Goal: Find contact information: Find contact information

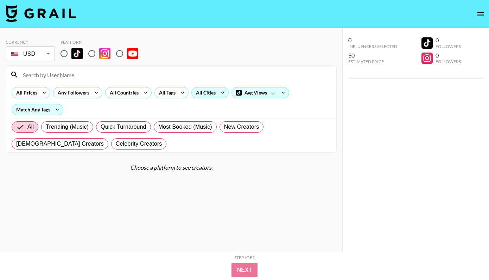
click at [210, 96] on div "All Cities" at bounding box center [204, 92] width 25 height 11
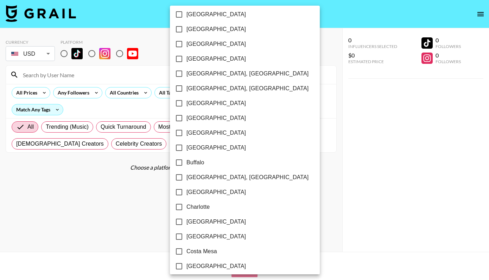
scroll to position [83, 0]
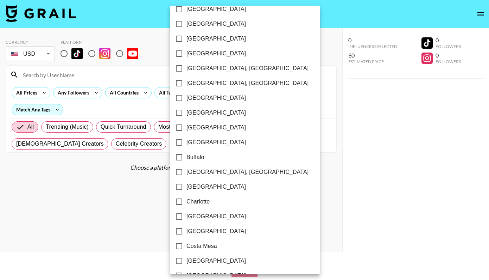
click at [179, 214] on input "[GEOGRAPHIC_DATA]" at bounding box center [179, 216] width 15 height 15
checkbox input "true"
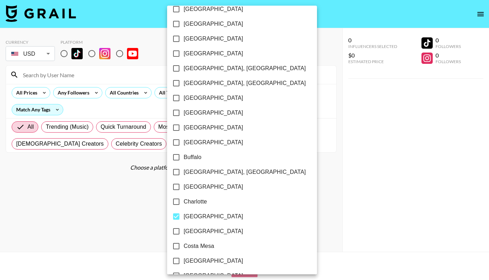
click at [266, 174] on div at bounding box center [244, 140] width 489 height 280
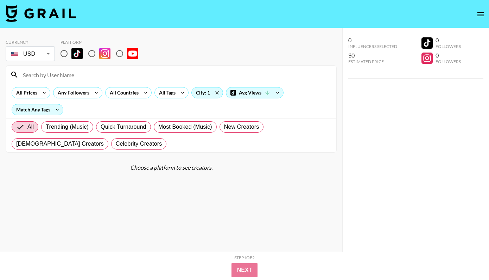
scroll to position [21, 0]
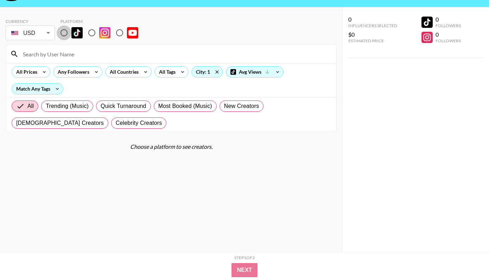
click at [62, 32] on input "radio" at bounding box center [64, 32] width 15 height 15
radio input "true"
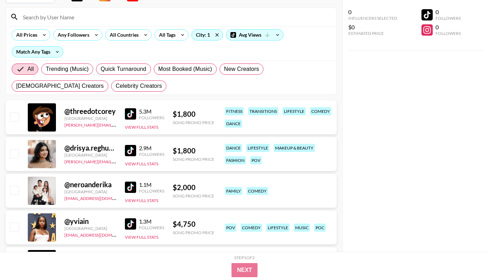
scroll to position [58, 0]
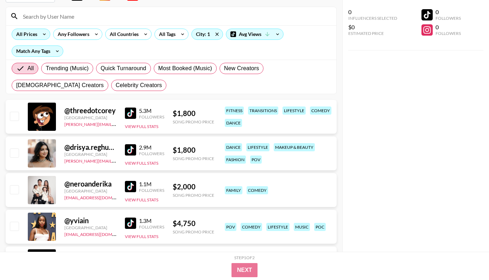
click at [34, 35] on div "All Prices" at bounding box center [25, 34] width 27 height 11
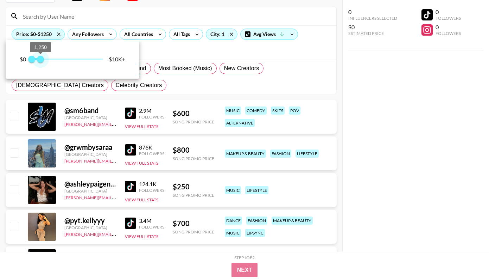
type input "1000"
drag, startPoint x: 99, startPoint y: 60, endPoint x: 39, endPoint y: 61, distance: 60.2
click at [39, 61] on span "1,000" at bounding box center [38, 59] width 7 height 7
click at [206, 90] on div at bounding box center [244, 140] width 489 height 280
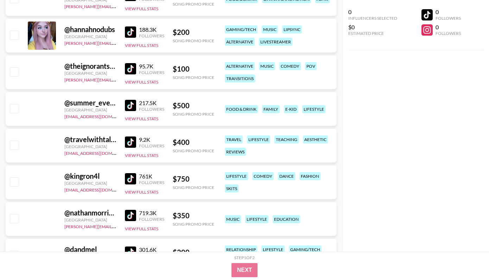
scroll to position [2039, 0]
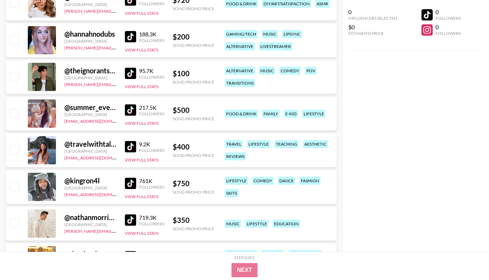
click at [129, 143] on img at bounding box center [130, 146] width 11 height 11
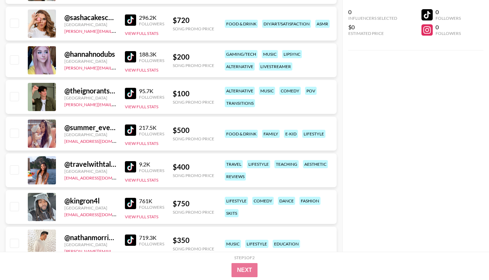
scroll to position [2017, 0]
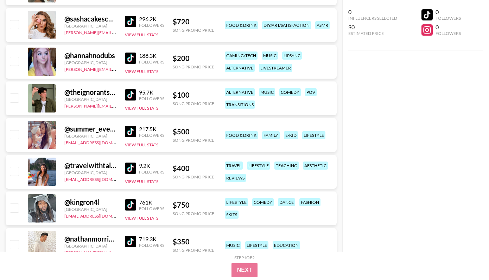
click at [131, 132] on img at bounding box center [130, 131] width 11 height 11
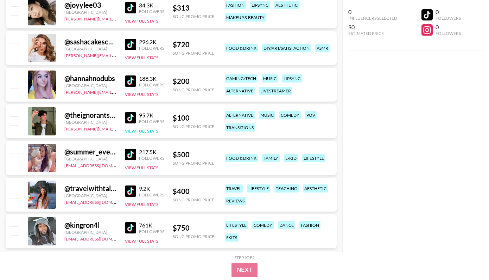
scroll to position [1976, 0]
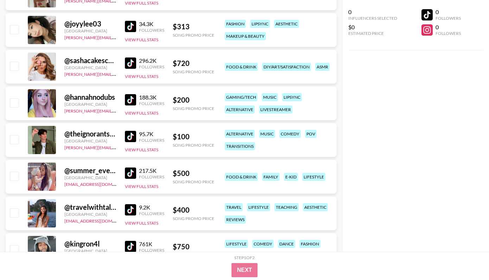
click at [132, 99] on img at bounding box center [130, 99] width 11 height 11
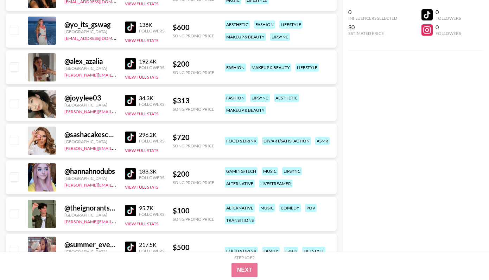
scroll to position [1902, 0]
click at [132, 137] on img at bounding box center [130, 137] width 11 height 11
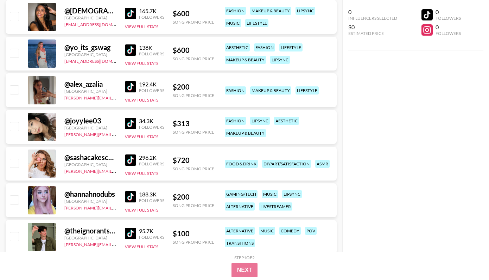
scroll to position [1871, 0]
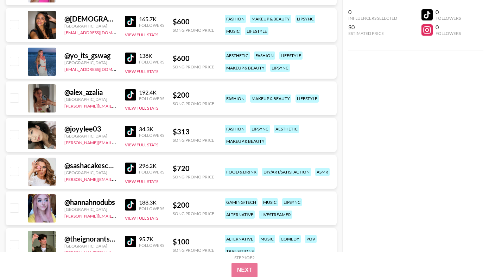
click at [130, 133] on img at bounding box center [130, 131] width 11 height 11
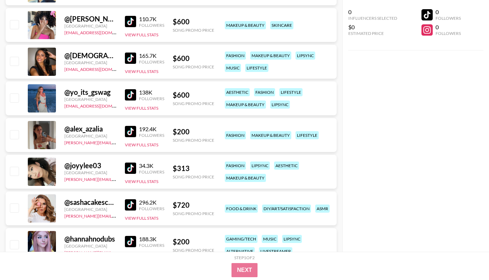
scroll to position [1835, 0]
click at [131, 132] on img at bounding box center [130, 130] width 11 height 11
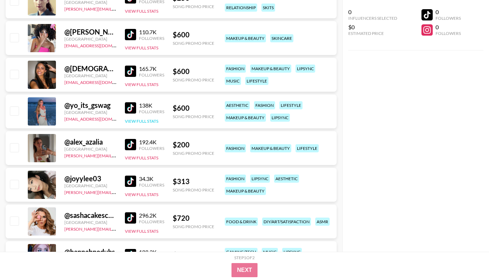
scroll to position [1814, 0]
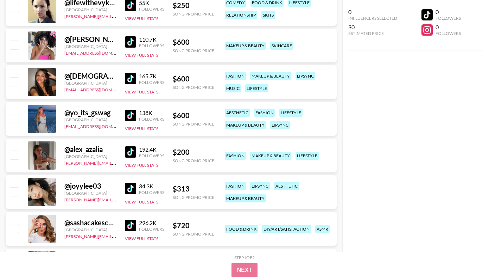
click at [129, 114] on img at bounding box center [130, 114] width 11 height 11
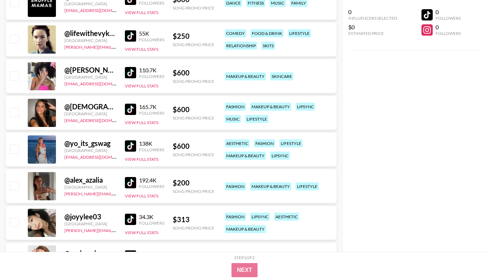
scroll to position [1783, 0]
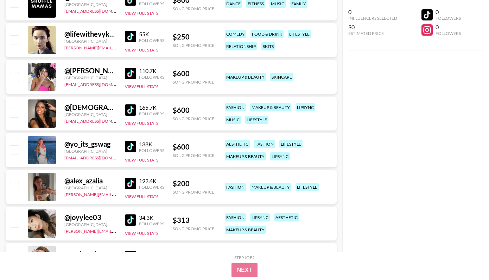
click at [131, 107] on img at bounding box center [130, 109] width 11 height 11
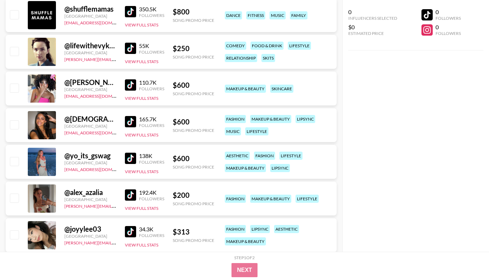
scroll to position [1771, 0]
click at [128, 83] on img at bounding box center [130, 85] width 11 height 11
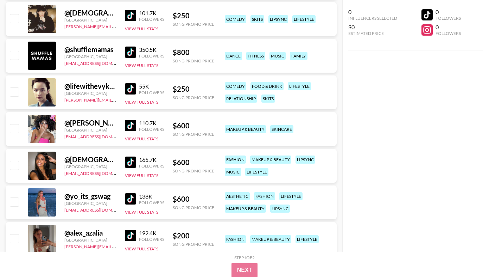
scroll to position [1725, 0]
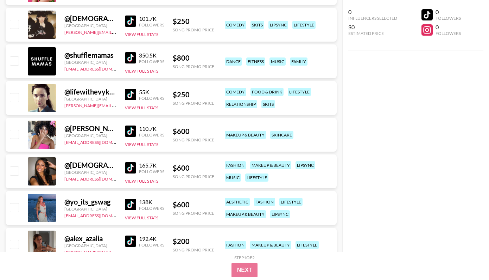
click at [134, 92] on img at bounding box center [130, 94] width 11 height 11
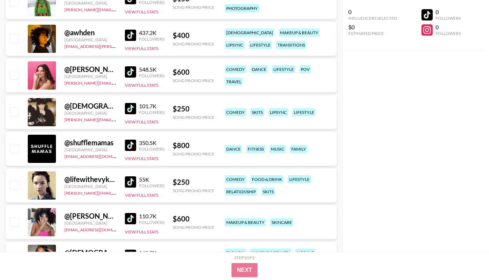
scroll to position [1634, 0]
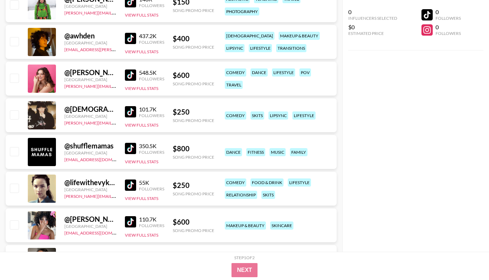
click at [127, 149] on img at bounding box center [130, 148] width 11 height 11
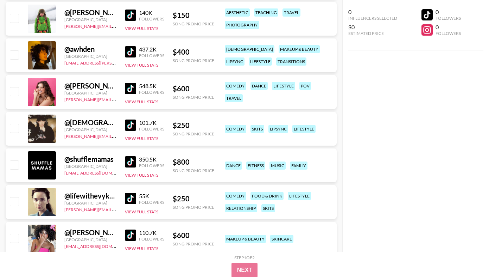
scroll to position [1620, 0]
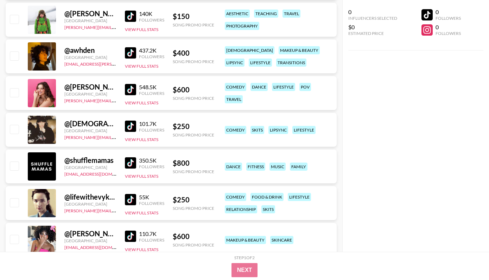
click at [130, 127] on img at bounding box center [130, 125] width 11 height 11
click at [132, 90] on img at bounding box center [130, 89] width 11 height 11
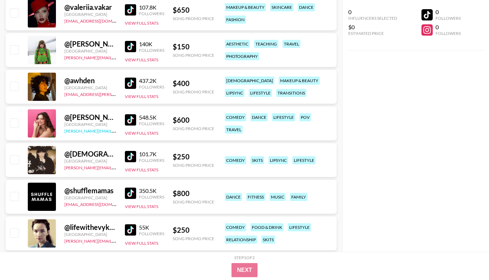
scroll to position [1589, 0]
click at [128, 85] on img at bounding box center [130, 83] width 11 height 11
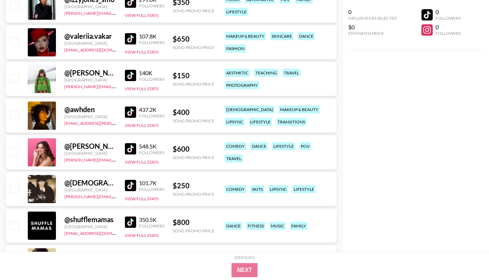
scroll to position [1560, 0]
click at [131, 108] on img at bounding box center [130, 112] width 11 height 11
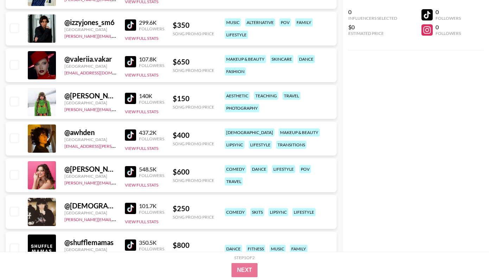
scroll to position [1534, 0]
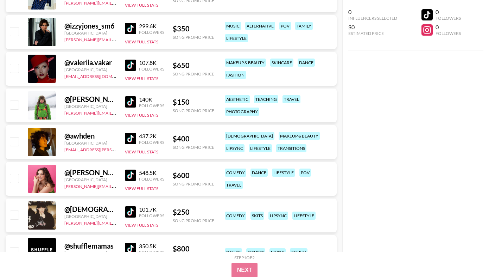
click at [132, 99] on img at bounding box center [130, 101] width 11 height 11
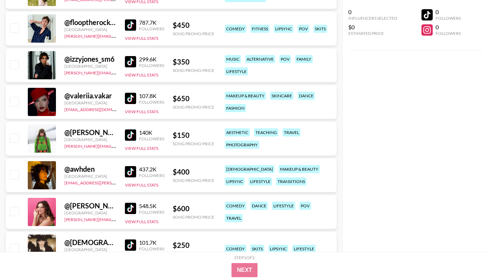
scroll to position [1499, 0]
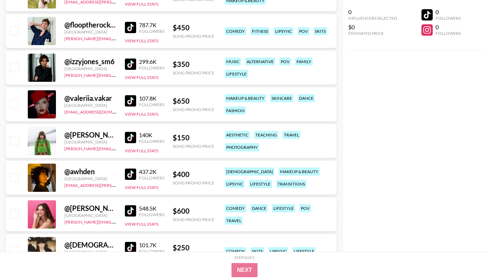
click at [135, 101] on img at bounding box center [130, 100] width 11 height 11
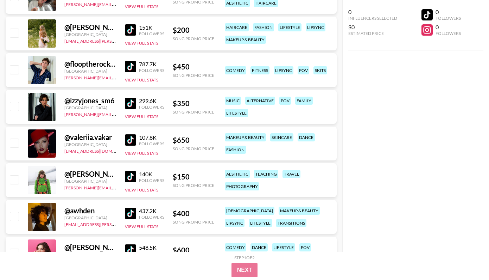
scroll to position [1459, 0]
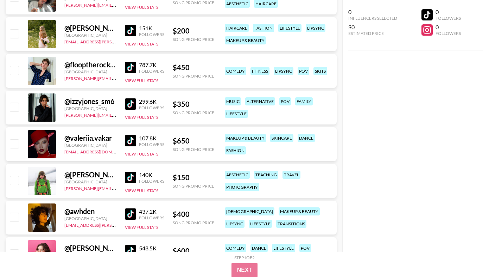
click at [133, 98] on img at bounding box center [130, 103] width 11 height 11
drag, startPoint x: 119, startPoint y: 115, endPoint x: 64, endPoint y: 115, distance: 55.6
click at [64, 115] on div "@ izzyjones_sm6 [GEOGRAPHIC_DATA] [PERSON_NAME][EMAIL_ADDRESS][DOMAIN_NAME] 299…" at bounding box center [171, 107] width 331 height 34
copy link "[PERSON_NAME][EMAIL_ADDRESS][DOMAIN_NAME]"
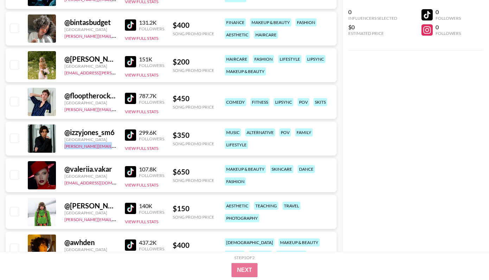
scroll to position [1425, 0]
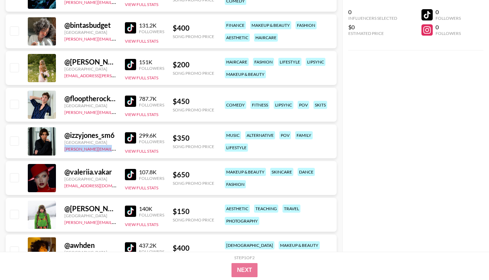
click at [131, 102] on img at bounding box center [130, 100] width 11 height 11
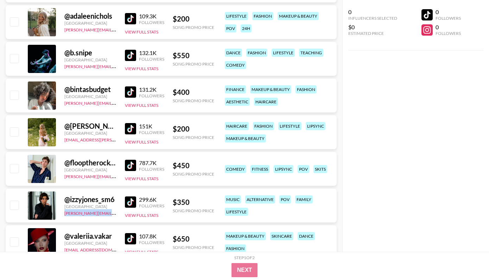
scroll to position [1355, 0]
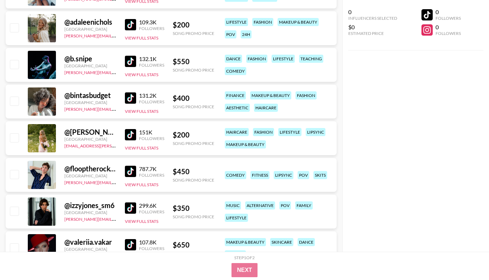
click at [131, 104] on div "131.2K Followers" at bounding box center [144, 98] width 39 height 12
click at [132, 96] on img at bounding box center [130, 97] width 11 height 11
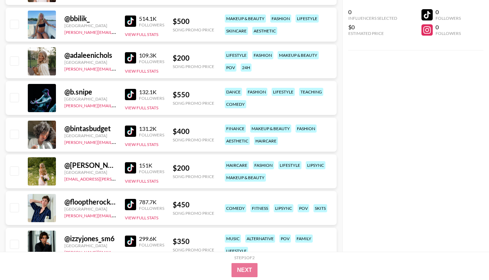
scroll to position [1320, 0]
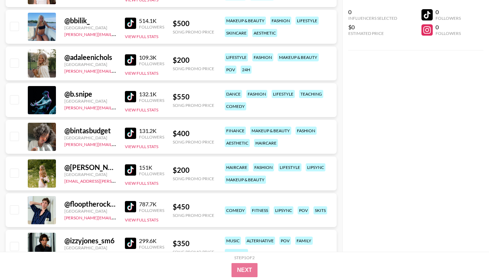
click at [128, 96] on img at bounding box center [130, 96] width 11 height 11
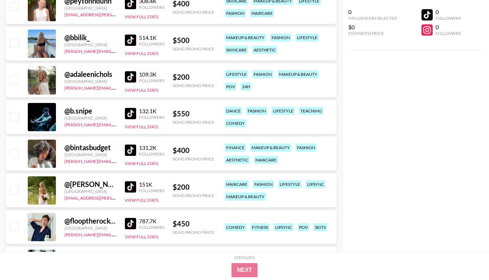
scroll to position [1302, 0]
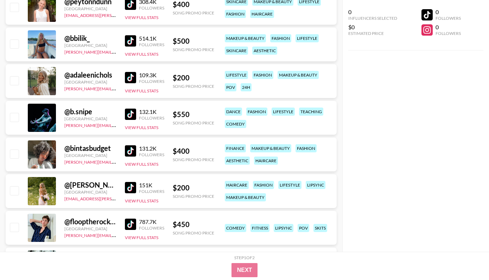
click at [130, 80] on img at bounding box center [130, 77] width 11 height 11
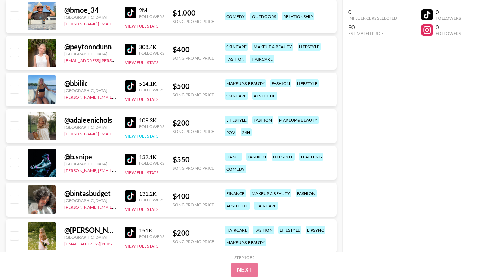
scroll to position [1253, 0]
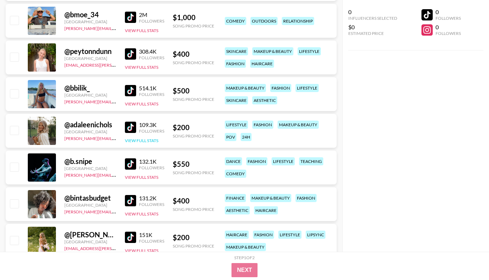
click at [129, 88] on img at bounding box center [130, 90] width 11 height 11
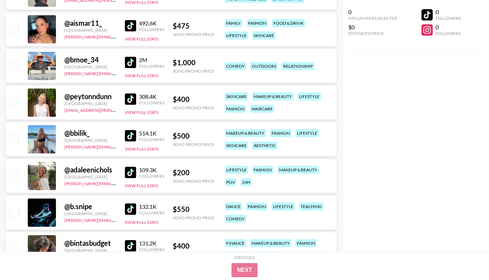
scroll to position [1207, 0]
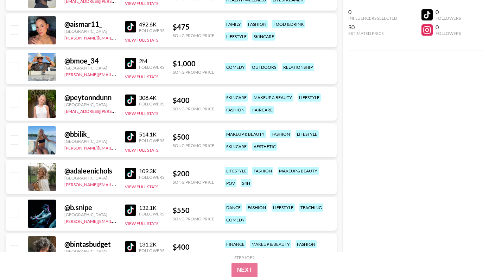
click at [131, 104] on img at bounding box center [130, 99] width 11 height 11
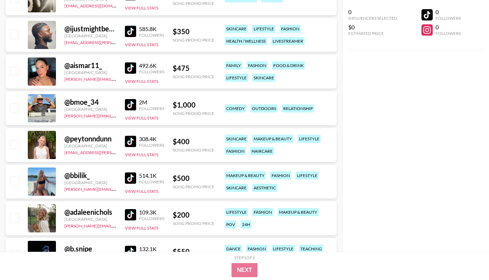
scroll to position [1160, 0]
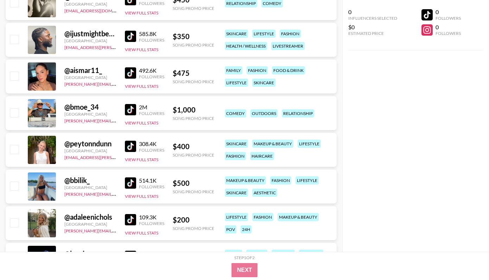
click at [132, 111] on img at bounding box center [130, 109] width 11 height 11
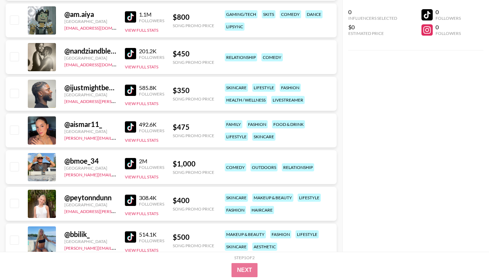
scroll to position [1100, 0]
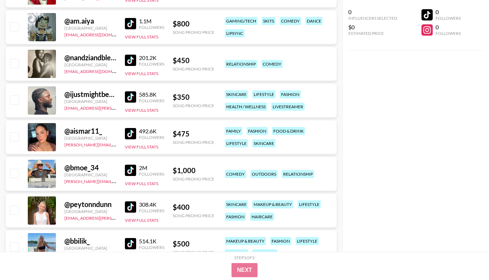
click at [131, 133] on img at bounding box center [130, 133] width 11 height 11
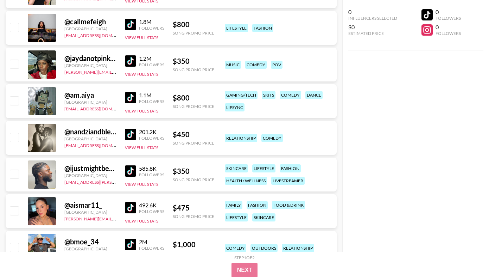
scroll to position [998, 0]
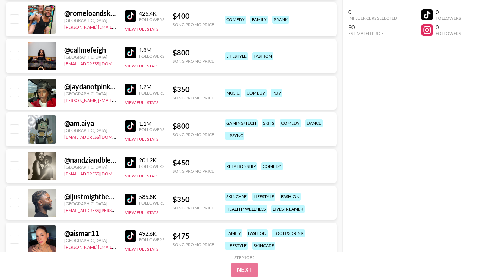
click at [127, 128] on img at bounding box center [130, 125] width 11 height 11
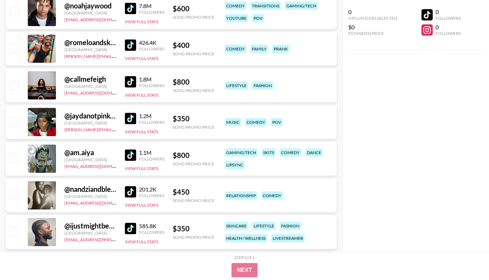
scroll to position [967, 0]
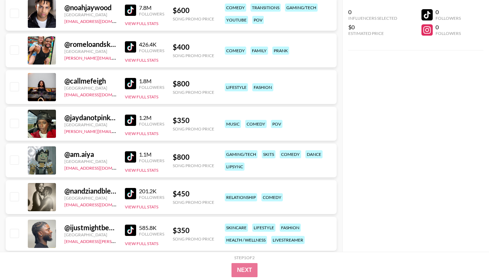
click at [134, 122] on img at bounding box center [130, 119] width 11 height 11
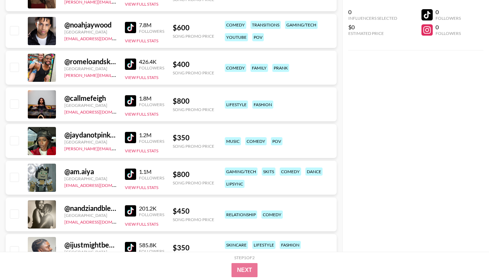
click at [129, 96] on img at bounding box center [130, 100] width 11 height 11
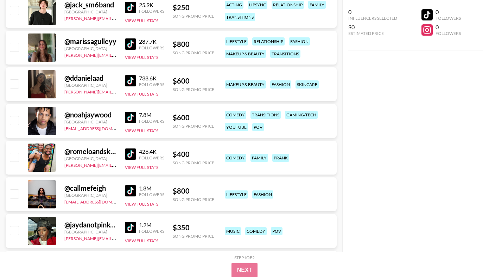
scroll to position [852, 0]
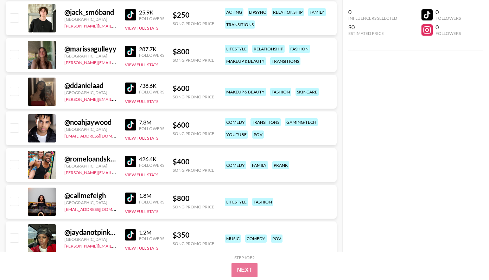
click at [132, 86] on img at bounding box center [130, 87] width 11 height 11
click at [131, 52] on img at bounding box center [130, 51] width 11 height 11
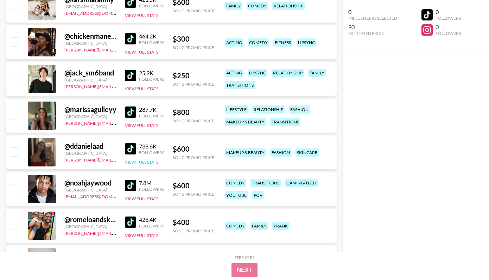
scroll to position [775, 0]
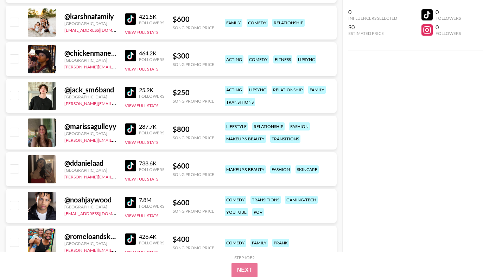
click at [133, 94] on img at bounding box center [130, 92] width 11 height 11
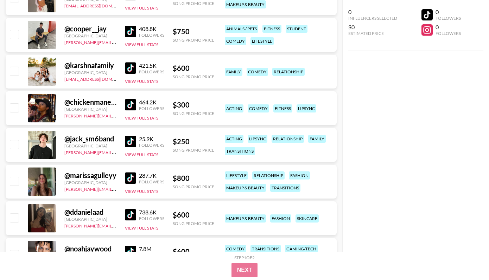
scroll to position [723, 0]
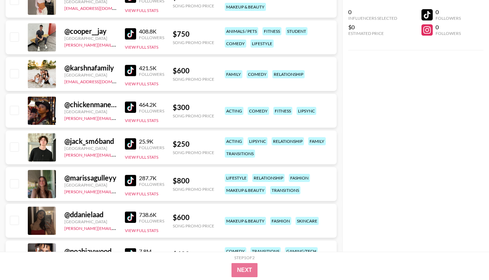
click at [132, 106] on img at bounding box center [130, 106] width 11 height 11
drag, startPoint x: 117, startPoint y: 118, endPoint x: 62, endPoint y: 118, distance: 55.3
click at [62, 118] on div "@ chickenmanem [GEOGRAPHIC_DATA] [PERSON_NAME][EMAIL_ADDRESS][DOMAIN_NAME] 464.…" at bounding box center [171, 111] width 331 height 34
copy link "[PERSON_NAME][EMAIL_ADDRESS][DOMAIN_NAME]"
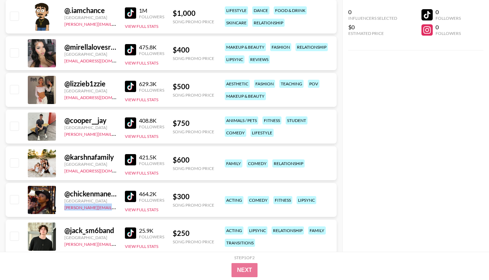
scroll to position [633, 0]
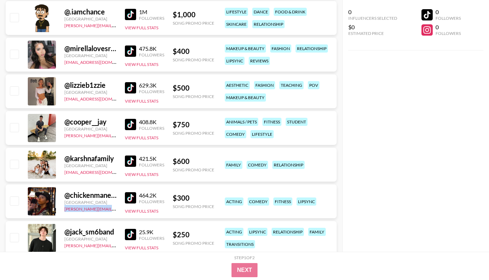
click at [131, 122] on img at bounding box center [130, 124] width 11 height 11
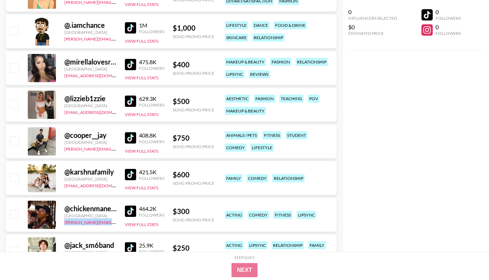
click at [131, 140] on img at bounding box center [130, 137] width 11 height 11
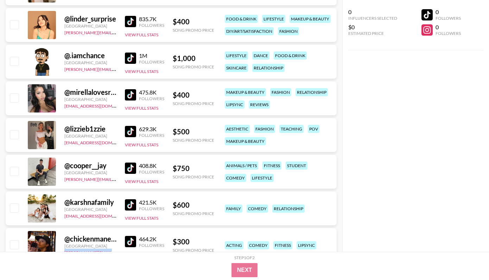
scroll to position [586, 0]
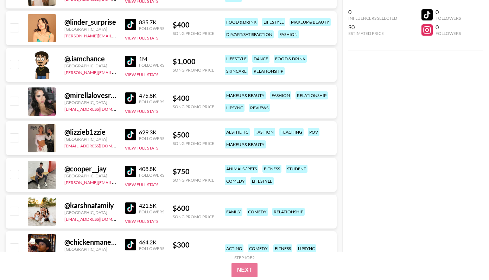
click at [130, 133] on img at bounding box center [130, 134] width 11 height 11
click at [134, 23] on img at bounding box center [130, 24] width 11 height 11
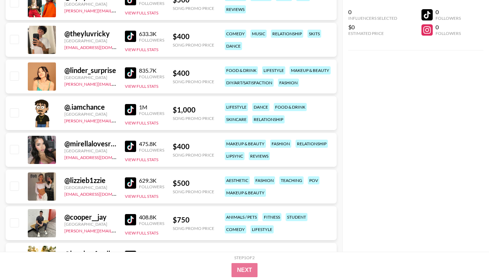
scroll to position [537, 0]
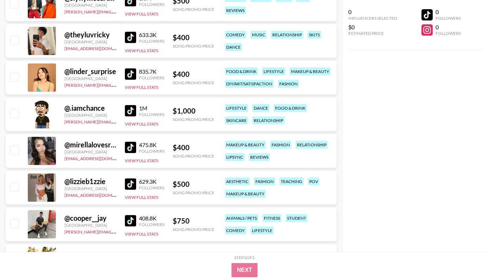
click at [133, 111] on img at bounding box center [130, 110] width 11 height 11
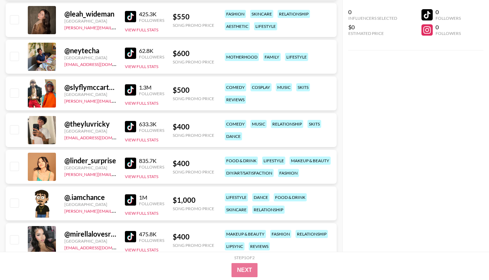
scroll to position [447, 0]
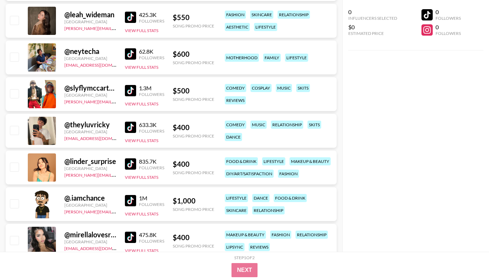
click at [129, 127] on img at bounding box center [130, 126] width 11 height 11
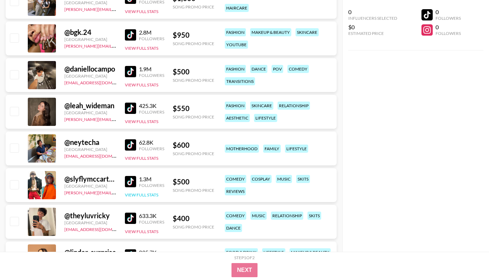
scroll to position [356, 0]
click at [131, 142] on img at bounding box center [130, 144] width 11 height 11
click at [134, 110] on img at bounding box center [130, 108] width 11 height 11
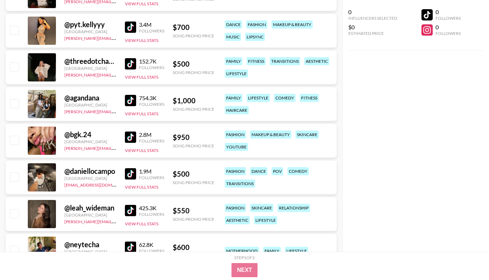
scroll to position [249, 0]
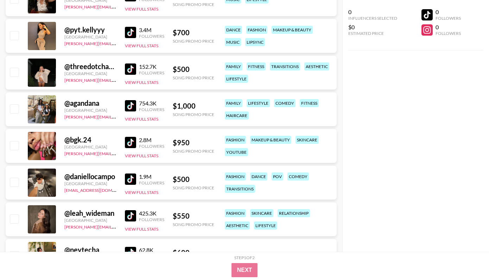
click at [129, 180] on img at bounding box center [130, 178] width 11 height 11
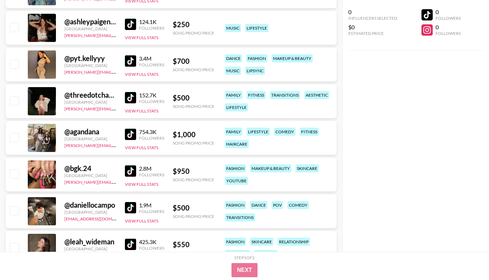
scroll to position [217, 0]
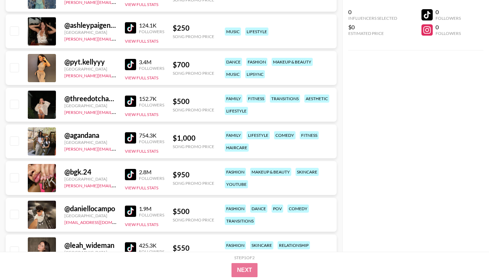
click at [132, 99] on img at bounding box center [130, 100] width 11 height 11
